Goal: Task Accomplishment & Management: Manage account settings

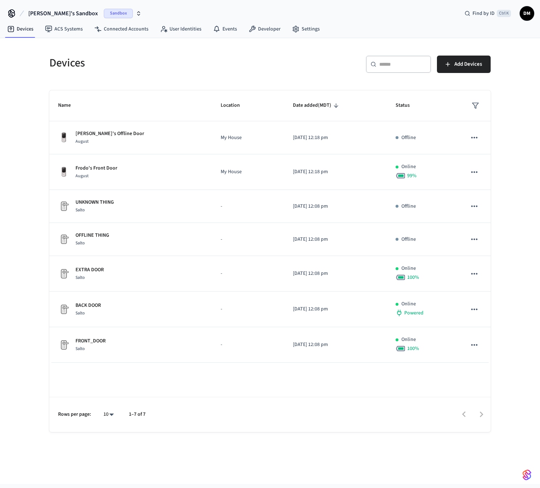
click at [530, 15] on span "DM" at bounding box center [527, 13] width 13 height 13
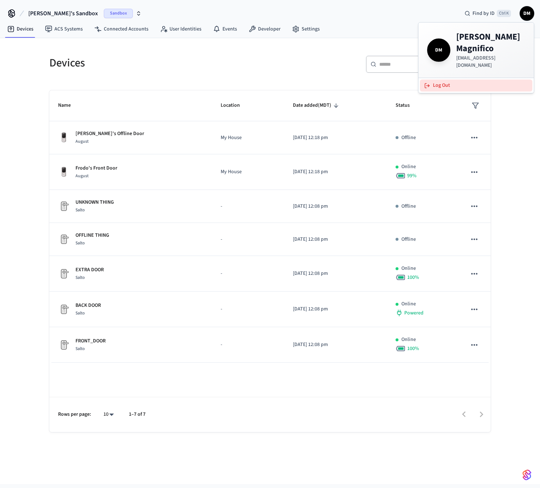
click at [468, 80] on button "Log Out" at bounding box center [476, 86] width 113 height 12
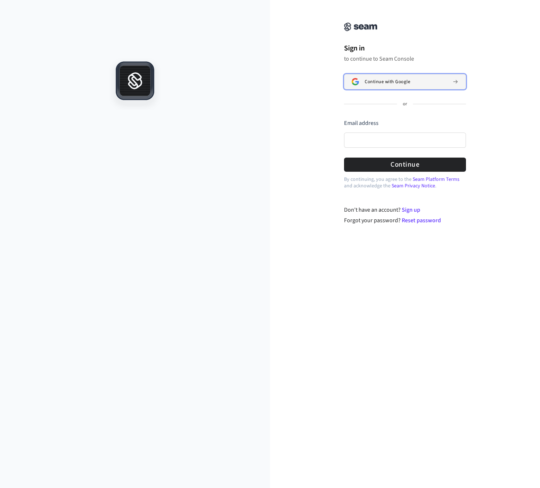
click at [405, 82] on span "Continue with Google" at bounding box center [387, 82] width 45 height 6
